Goal: Check status: Check status

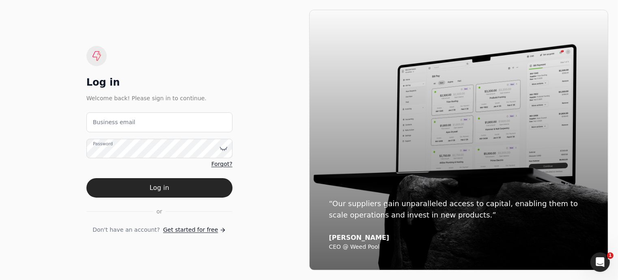
click at [121, 125] on label "Business email" at bounding box center [114, 122] width 43 height 9
click at [121, 125] on email "Business email" at bounding box center [159, 122] width 146 height 20
click at [138, 119] on email "Business email" at bounding box center [159, 122] width 146 height 20
type email "arnoldcardenas020@gmail.com"
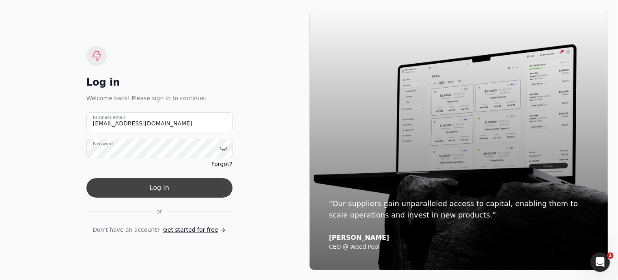
click at [158, 190] on button "Log in" at bounding box center [159, 187] width 146 height 19
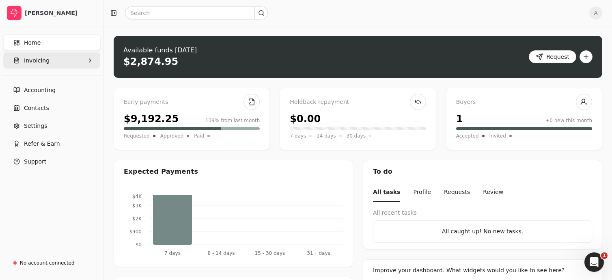
click at [49, 60] on button "Invoicing" at bounding box center [51, 60] width 97 height 16
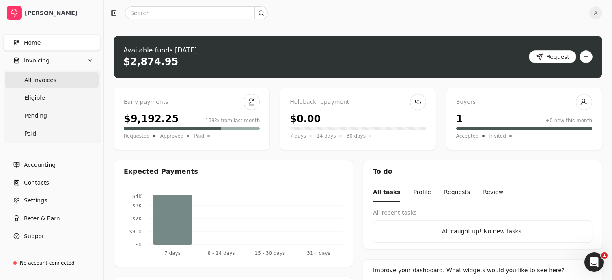
click at [53, 78] on Invoices "All Invoices" at bounding box center [52, 80] width 94 height 16
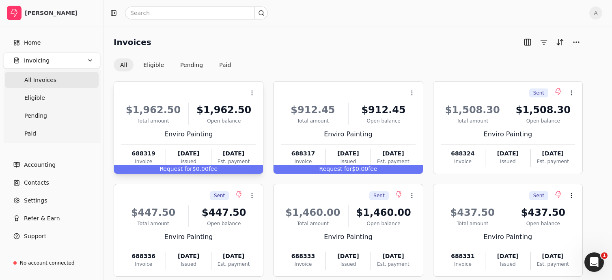
click at [202, 167] on div "Request for $0.00 fee" at bounding box center [188, 169] width 149 height 9
drag, startPoint x: 202, startPoint y: 167, endPoint x: 138, endPoint y: 179, distance: 64.4
click at [138, 179] on div "Context Menu Button $1,962.50 Total amount $1,962.50 Open balance Enviro Painti…" at bounding box center [348, 230] width 469 height 298
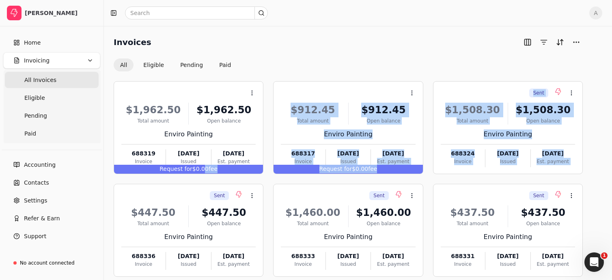
click at [138, 179] on div "Context Menu Button $1,962.50 Total amount $1,962.50 Open balance Enviro Painti…" at bounding box center [348, 230] width 469 height 298
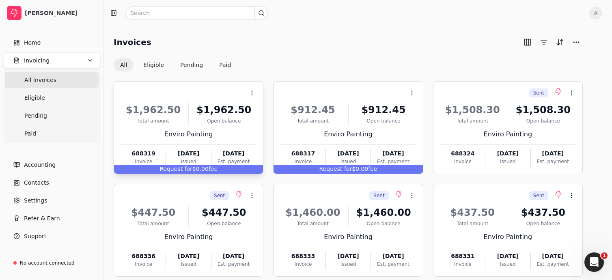
click at [185, 169] on span "Request for" at bounding box center [176, 169] width 33 height 6
click at [223, 169] on div "Request for $0.00 fee" at bounding box center [188, 169] width 149 height 9
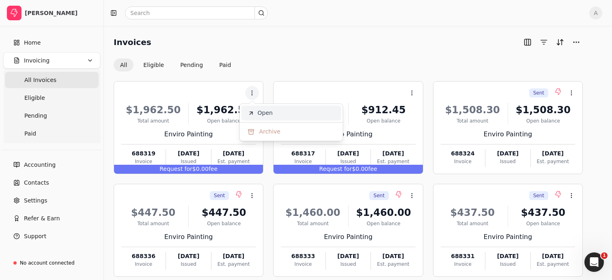
click at [268, 117] on span "Open" at bounding box center [265, 113] width 15 height 9
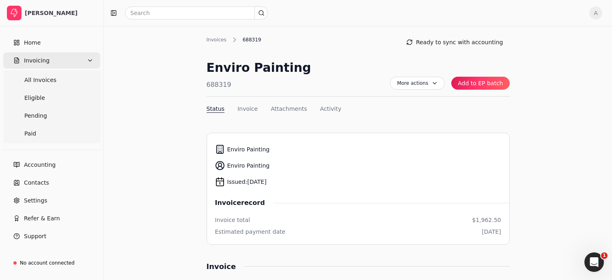
click at [47, 62] on button "Invoicing" at bounding box center [51, 60] width 97 height 16
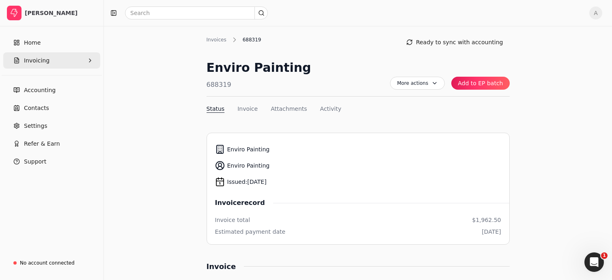
click at [47, 62] on button "Invoicing" at bounding box center [51, 60] width 97 height 16
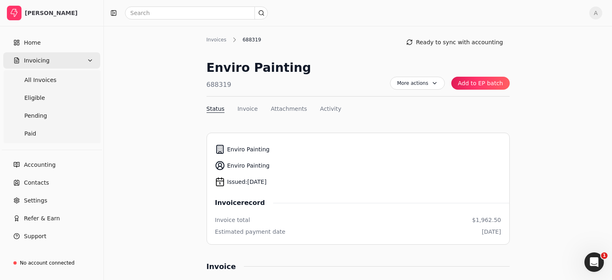
click at [47, 62] on button "Invoicing" at bounding box center [51, 60] width 97 height 16
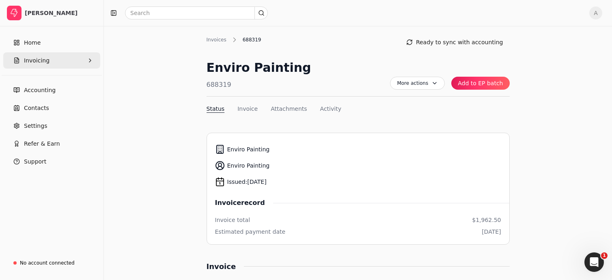
click at [47, 62] on button "Invoicing" at bounding box center [51, 60] width 97 height 16
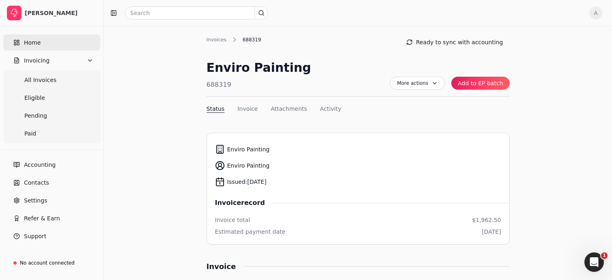
click at [39, 45] on link "Home" at bounding box center [51, 43] width 97 height 16
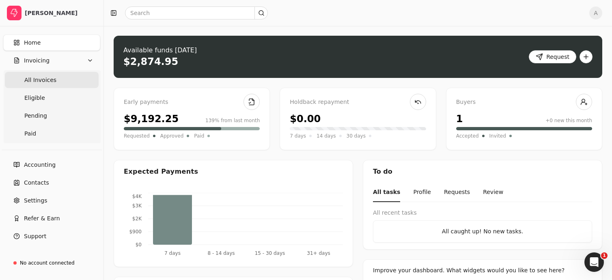
click at [62, 80] on Invoices "All Invoices" at bounding box center [52, 80] width 94 height 16
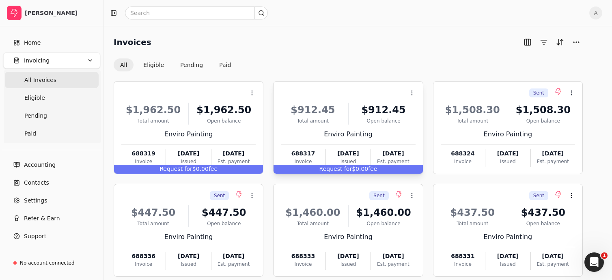
click at [334, 170] on span "Request for" at bounding box center [336, 169] width 33 height 6
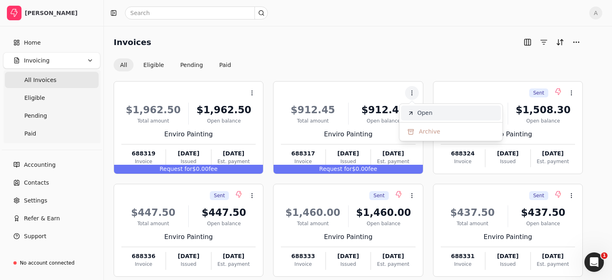
click at [419, 115] on span "Open" at bounding box center [424, 113] width 15 height 9
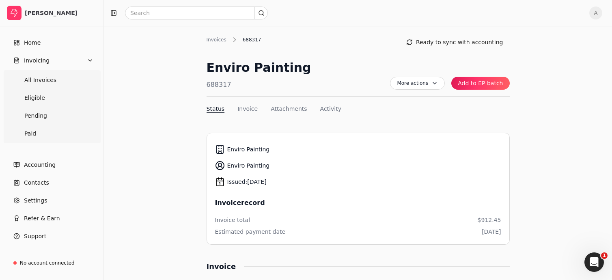
click at [34, 60] on span "Invoicing" at bounding box center [37, 60] width 26 height 9
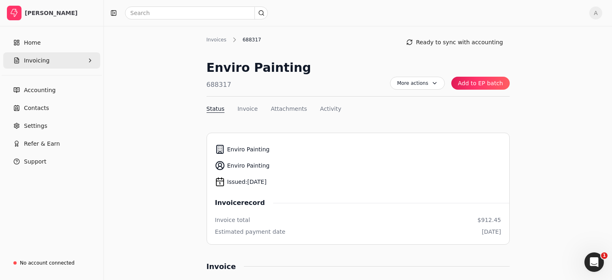
click at [34, 60] on span "Invoicing" at bounding box center [37, 60] width 26 height 9
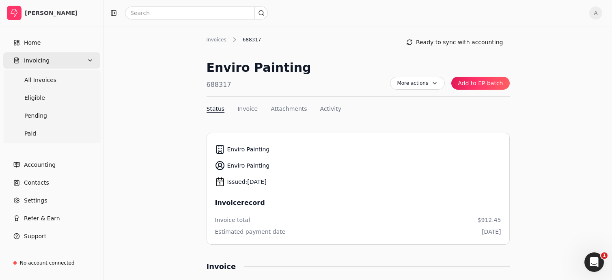
click at [34, 60] on span "Invoicing" at bounding box center [37, 60] width 26 height 9
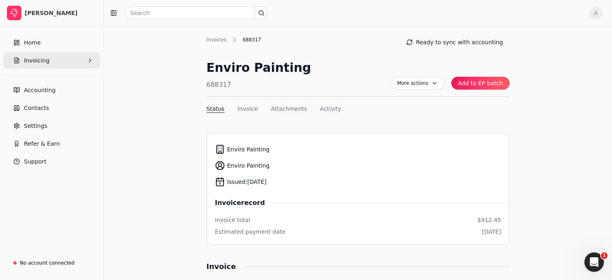
click at [34, 60] on span "Invoicing" at bounding box center [37, 60] width 26 height 9
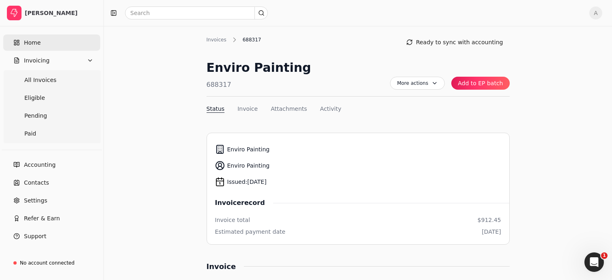
click at [32, 43] on span "Home" at bounding box center [32, 43] width 17 height 9
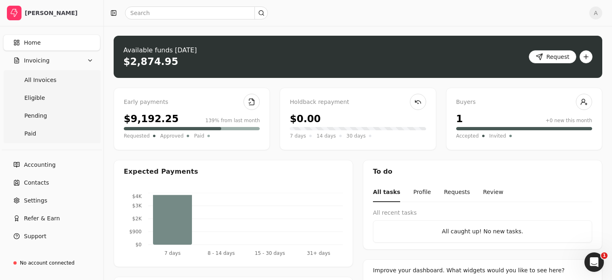
click at [33, 43] on span "Home" at bounding box center [32, 43] width 17 height 9
click at [40, 61] on span "Invoicing" at bounding box center [37, 60] width 26 height 9
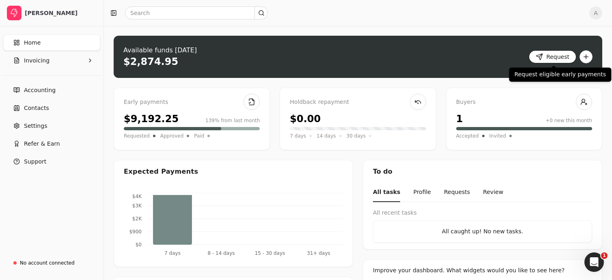
click at [555, 57] on button "Request" at bounding box center [553, 56] width 48 height 13
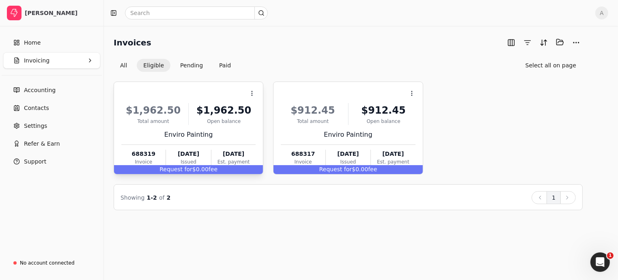
click at [219, 167] on div "Request for $0.00 fee" at bounding box center [188, 169] width 149 height 9
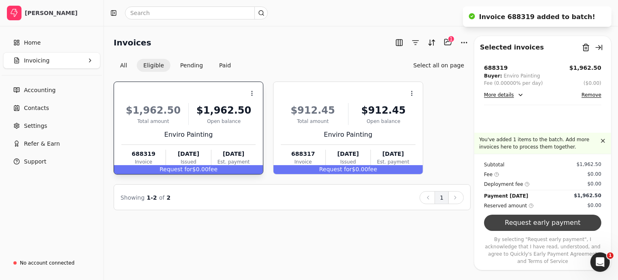
click at [547, 231] on button "Request early payment" at bounding box center [542, 223] width 117 height 16
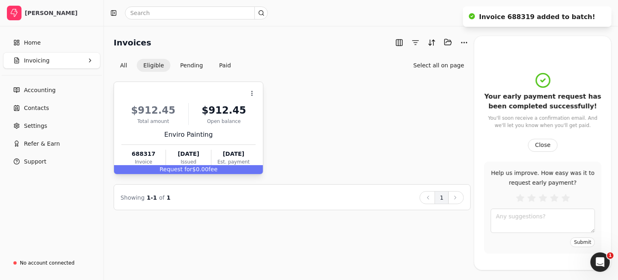
click at [183, 167] on span "Request for" at bounding box center [176, 169] width 33 height 6
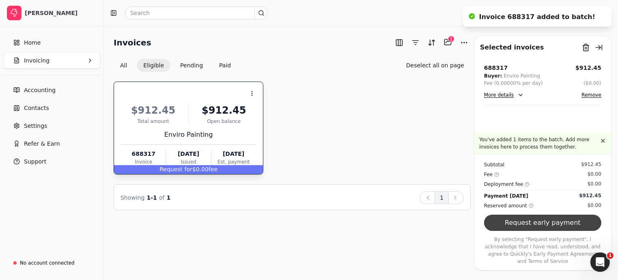
click at [515, 231] on button "Request early payment" at bounding box center [542, 223] width 117 height 16
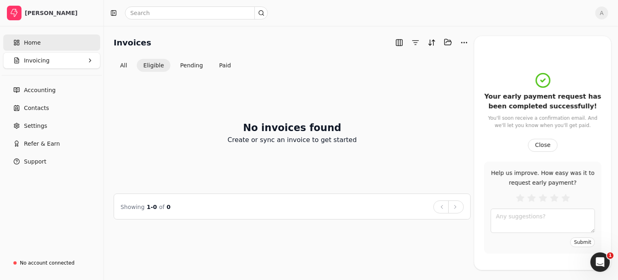
click at [38, 45] on span "Home" at bounding box center [32, 43] width 17 height 9
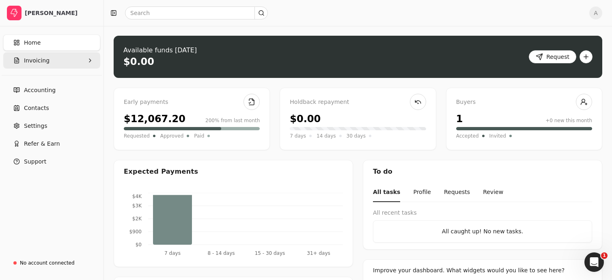
click at [55, 63] on button "Invoicing" at bounding box center [51, 60] width 97 height 16
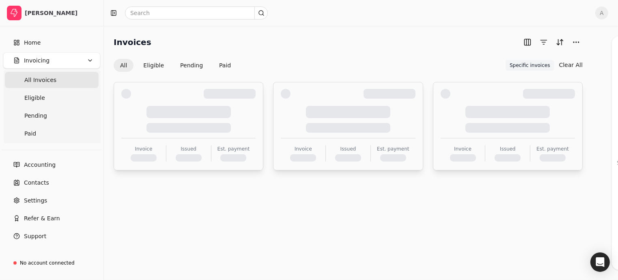
click at [146, 120] on div at bounding box center [188, 119] width 134 height 27
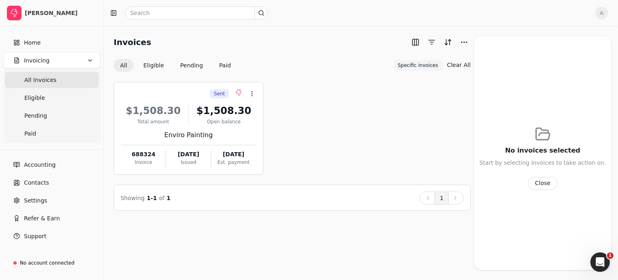
click at [74, 58] on button "Invoicing" at bounding box center [51, 60] width 97 height 16
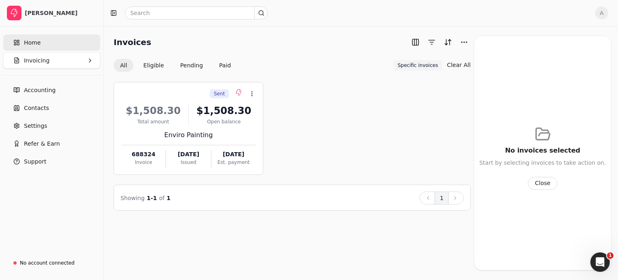
click at [65, 43] on link "Home" at bounding box center [51, 43] width 97 height 16
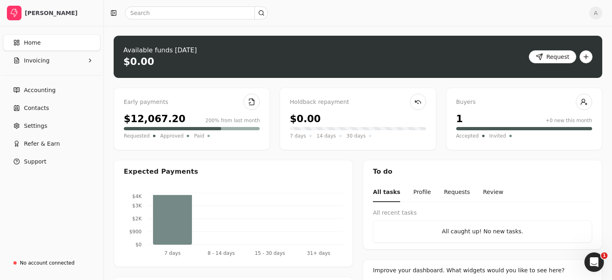
click at [40, 45] on link "Home" at bounding box center [51, 43] width 97 height 16
click at [49, 61] on button "Invoicing" at bounding box center [51, 60] width 97 height 16
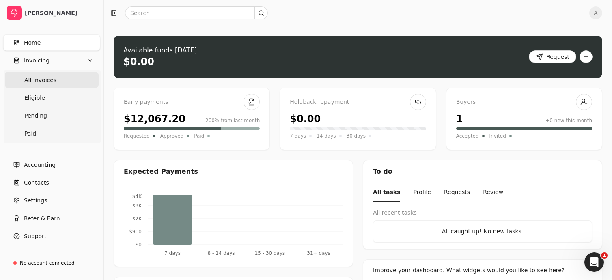
click at [55, 78] on Invoices "All Invoices" at bounding box center [52, 80] width 94 height 16
